Goal: Find specific page/section: Find specific page/section

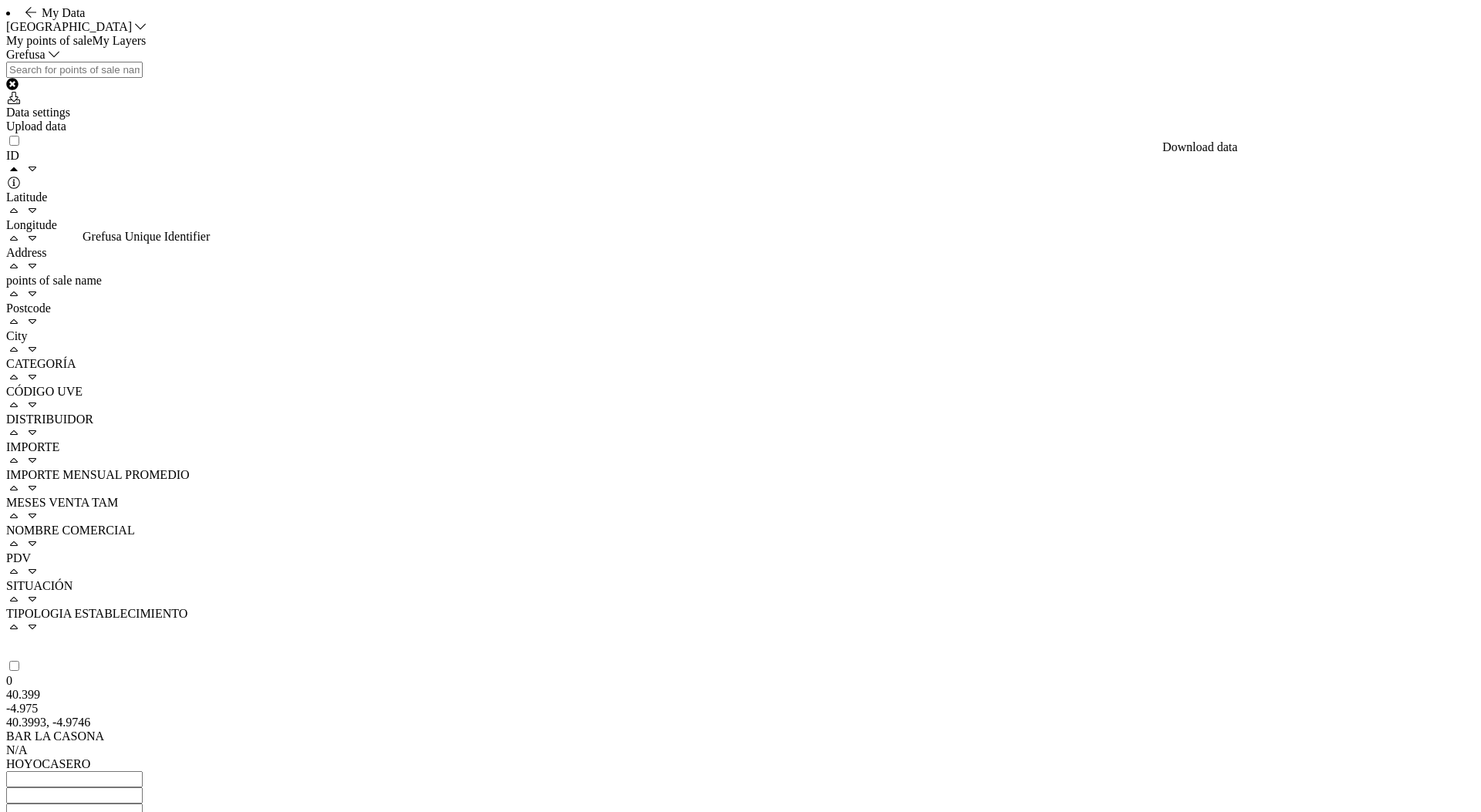
click at [8, 34] on div "My Data [GEOGRAPHIC_DATA]" at bounding box center [740, 20] width 1469 height 28
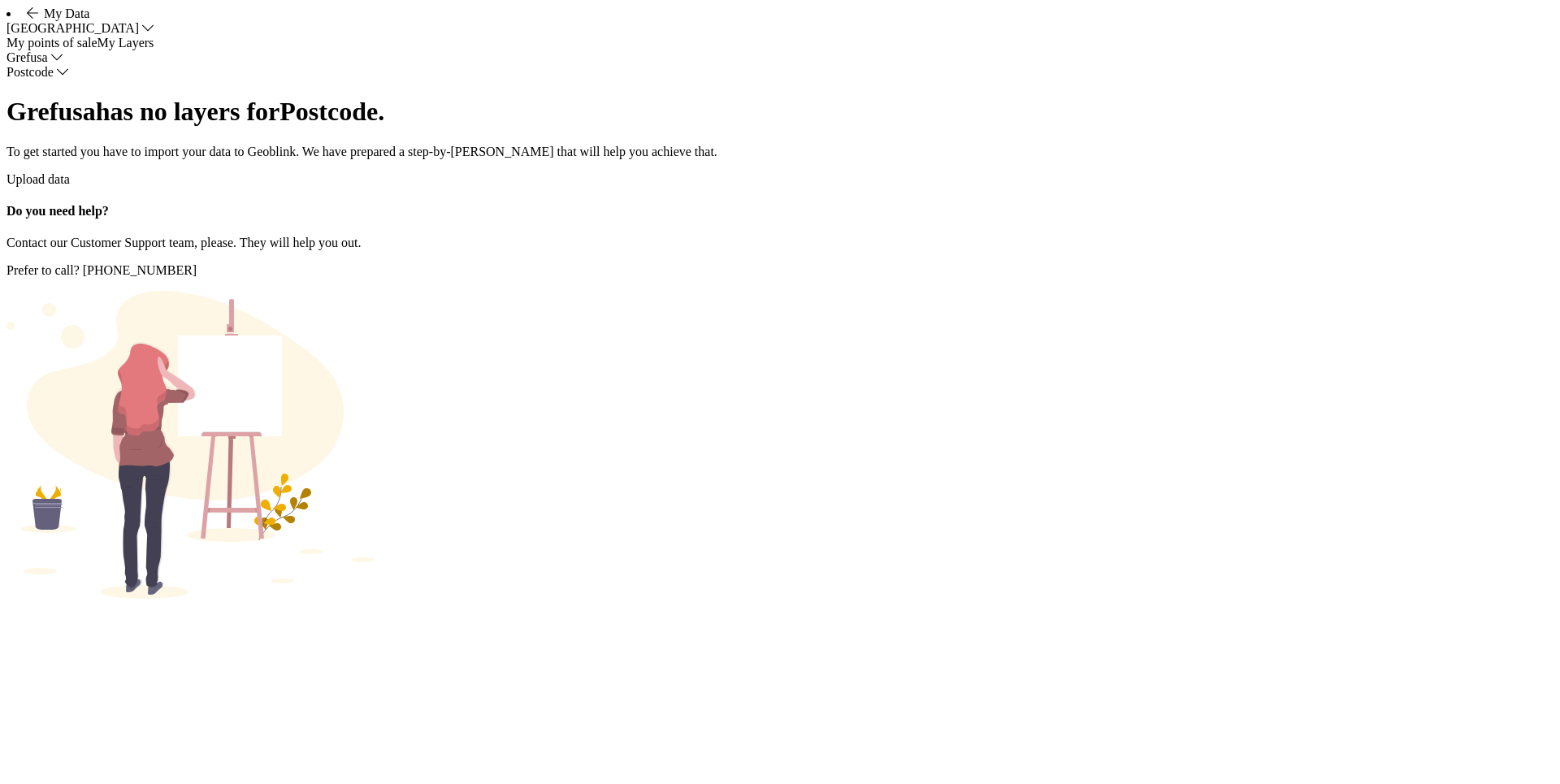
click at [80, 50] on link "My points of sale" at bounding box center [51, 43] width 91 height 14
